Goal: Task Accomplishment & Management: Complete application form

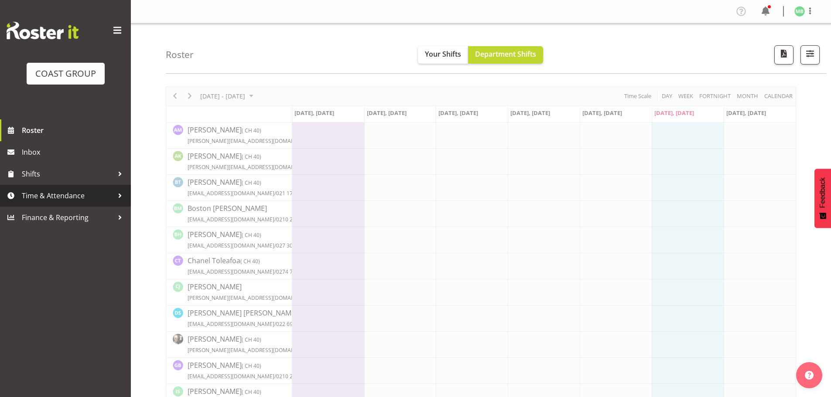
click at [48, 196] on span "Time & Attendance" at bounding box center [68, 195] width 92 height 13
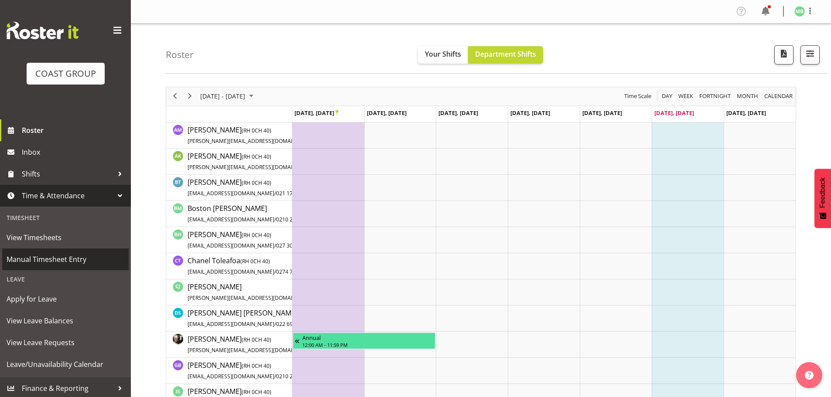
click at [65, 258] on span "Manual Timesheet Entry" at bounding box center [66, 259] width 118 height 13
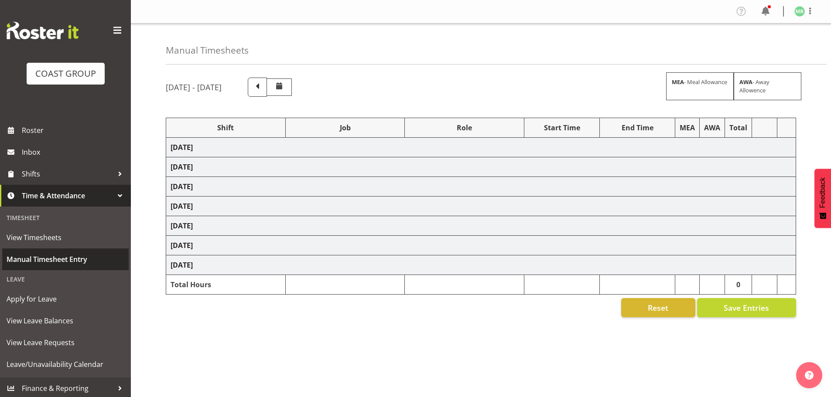
select select "16481"
select select "9465"
select select "16481"
select select "9465"
select select "16481"
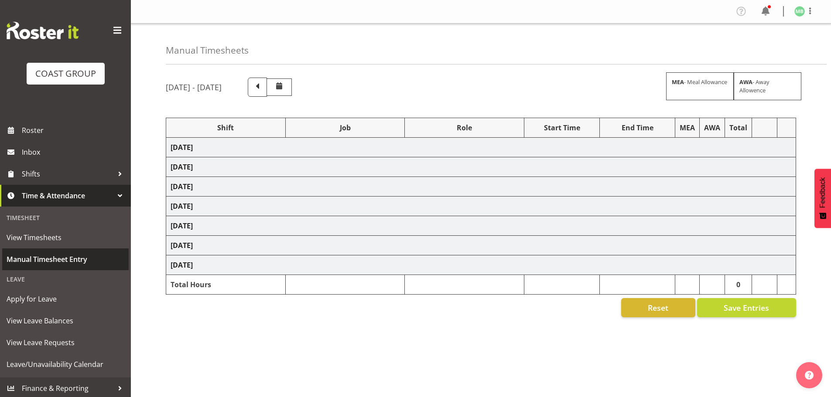
select select "9465"
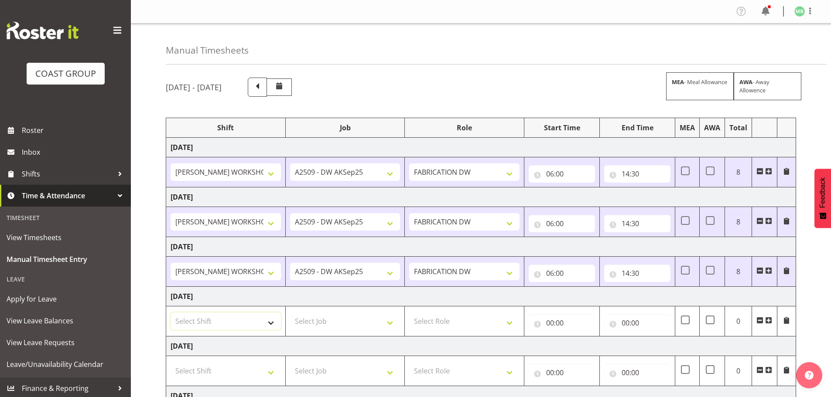
click at [199, 322] on select "Select Shift AKL SIGN ADMIN1 (LEAVE ALONE, DONT MAKE INACTIVE) DW ACCOUNT MANAG…" at bounding box center [226, 321] width 110 height 17
select select "16481"
click at [171, 313] on select "Select Shift AKL SIGN ADMIN1 (LEAVE ALONE, DONT MAKE INACTIVE) DW ACCOUNT MANAG…" at bounding box center [226, 321] width 110 height 17
click at [326, 321] on select "Select Job 1 Carlton Events 1 [PERSON_NAME][GEOGRAPHIC_DATA] 1 [PERSON_NAME][GE…" at bounding box center [345, 321] width 110 height 17
select select "9465"
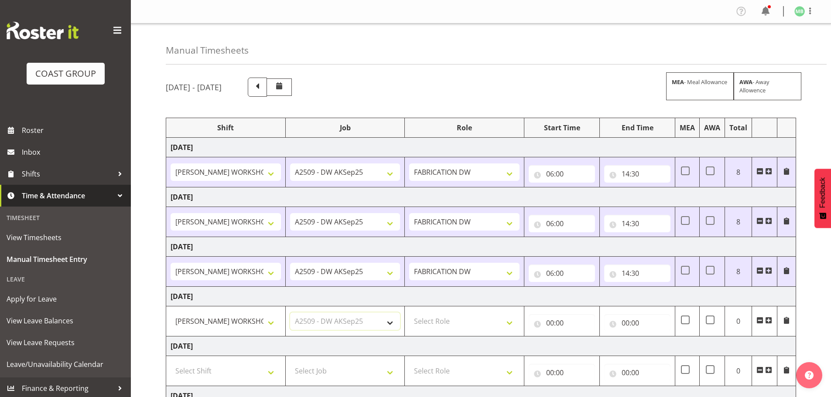
click at [290, 313] on select "Select Job 1 Carlton Events 1 [PERSON_NAME][GEOGRAPHIC_DATA] 1 [PERSON_NAME][GE…" at bounding box center [345, 321] width 110 height 17
click at [459, 319] on select "Select Role FABRICATION DW" at bounding box center [464, 321] width 110 height 17
select select "543"
click at [409, 313] on select "Select Role FABRICATION DW" at bounding box center [464, 321] width 110 height 17
click at [552, 322] on input "00:00" at bounding box center [562, 322] width 66 height 17
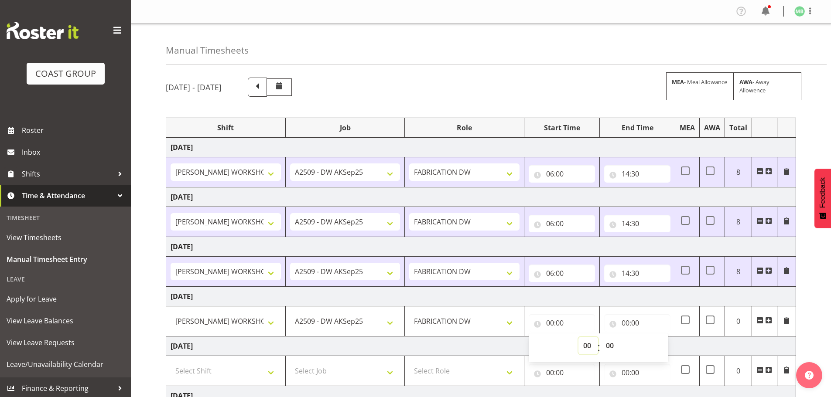
click at [590, 350] on select "00 01 02 03 04 05 06 07 08 09 10 11 12 13 14 15 16 17 18 19 20 21 22 23" at bounding box center [588, 345] width 20 height 17
select select "7"
click at [578, 337] on select "00 01 02 03 04 05 06 07 08 09 10 11 12 13 14 15 16 17 18 19 20 21 22 23" at bounding box center [588, 345] width 20 height 17
type input "07:00"
click at [611, 345] on select "00 01 02 03 04 05 06 07 08 09 10 11 12 13 14 15 16 17 18 19 20 21 22 23 24 25 2…" at bounding box center [611, 345] width 20 height 17
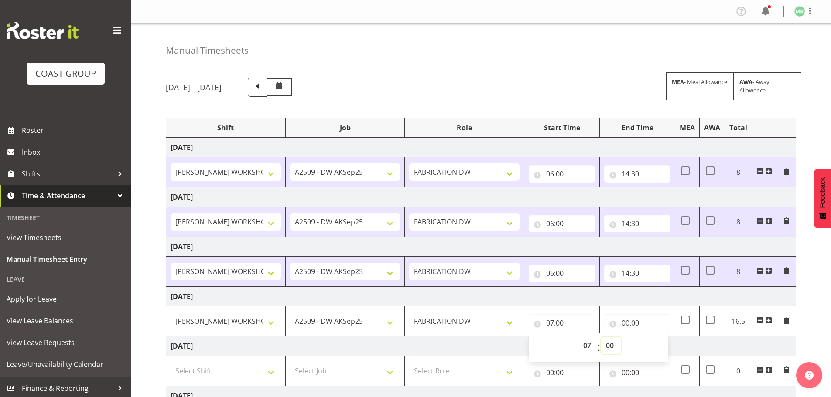
select select "30"
click at [601, 337] on select "00 01 02 03 04 05 06 07 08 09 10 11 12 13 14 15 16 17 18 19 20 21 22 23 24 25 2…" at bounding box center [611, 345] width 20 height 17
type input "07:30"
click at [816, 317] on div "[DATE] - [DATE] MEA - Meal Allowance AWA - Away Allowence Shift Job Role Start …" at bounding box center [498, 303] width 665 height 464
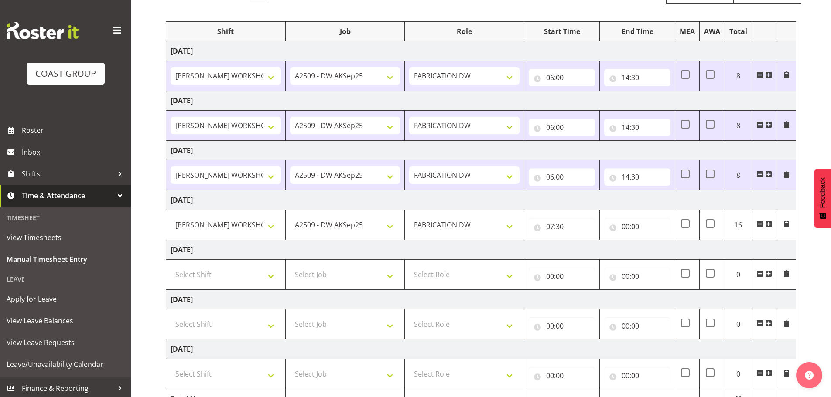
scroll to position [131, 0]
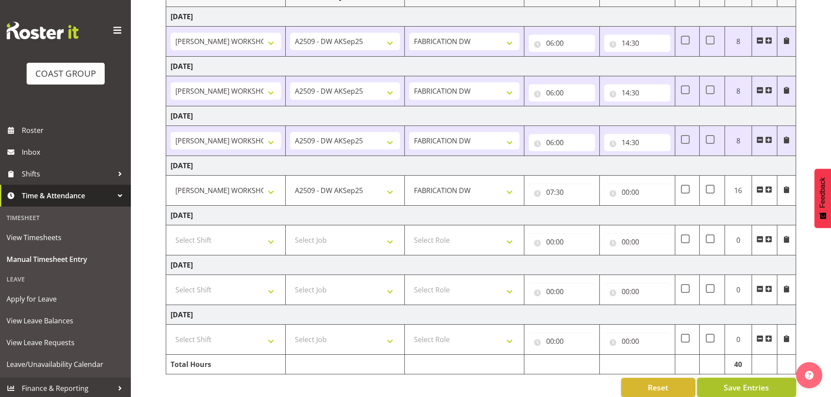
click at [733, 387] on span "Save Entries" at bounding box center [745, 387] width 45 height 11
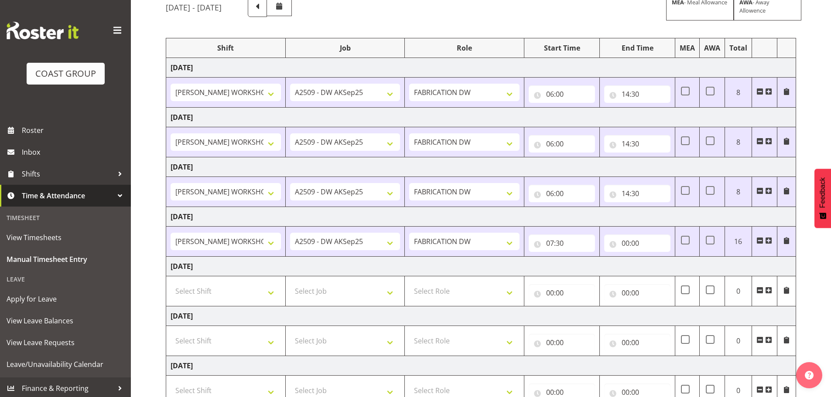
scroll to position [0, 0]
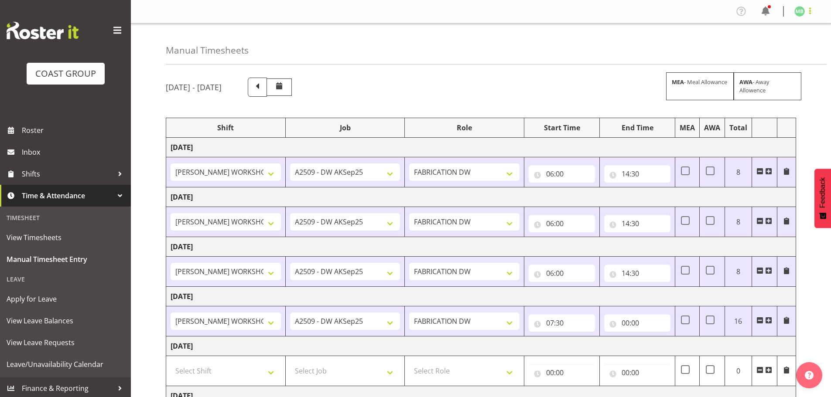
click at [810, 9] on span at bounding box center [810, 11] width 10 height 10
click at [766, 47] on link "Log Out" at bounding box center [773, 46] width 84 height 16
